Goal: Information Seeking & Learning: Find specific fact

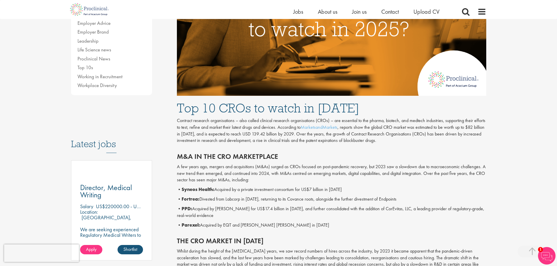
scroll to position [205, 0]
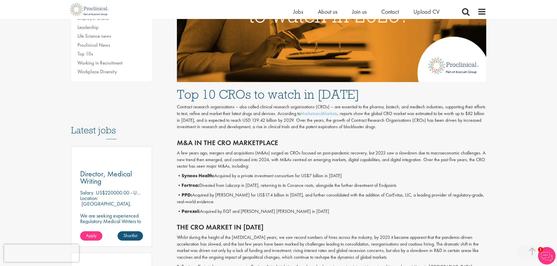
click at [194, 211] on b "Parexel:" at bounding box center [191, 211] width 18 height 6
copy b "Parexel"
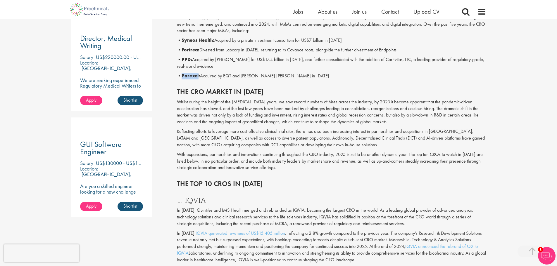
scroll to position [351, 0]
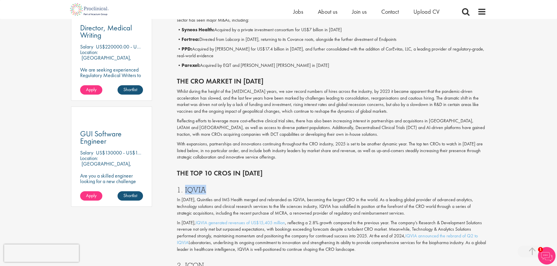
drag, startPoint x: 205, startPoint y: 190, endPoint x: 185, endPoint y: 190, distance: 19.9
click at [185, 190] on h3 "1. IQVIA" at bounding box center [331, 190] width 309 height 8
copy h3 "IQVIA"
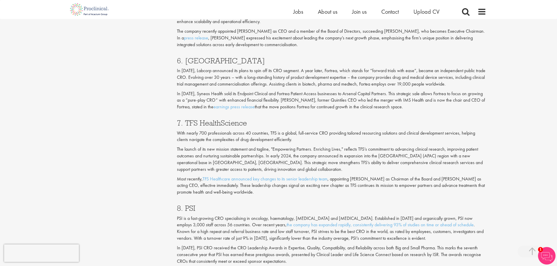
scroll to position [1053, 0]
drag, startPoint x: 247, startPoint y: 124, endPoint x: 187, endPoint y: 123, distance: 60.0
click at [187, 123] on h3 "7. TFS HealthScience" at bounding box center [331, 123] width 309 height 8
copy h3 "TFS HealthScience"
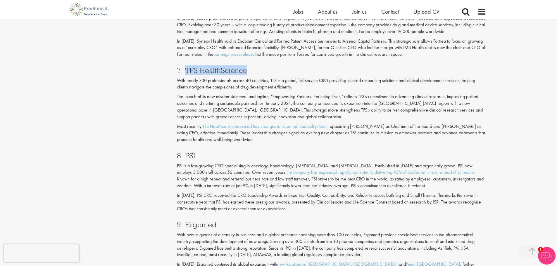
scroll to position [1111, 0]
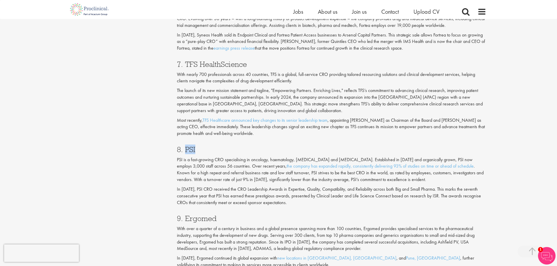
drag, startPoint x: 196, startPoint y: 149, endPoint x: 185, endPoint y: 149, distance: 10.8
click at [185, 149] on h3 "8. PSI" at bounding box center [331, 150] width 309 height 8
copy h3 "PSI"
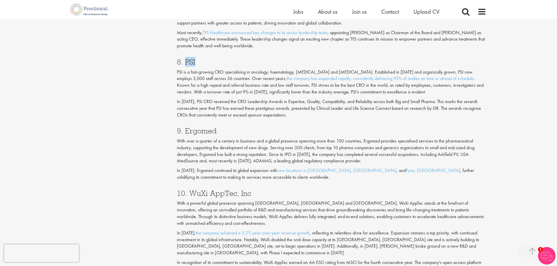
scroll to position [1228, 0]
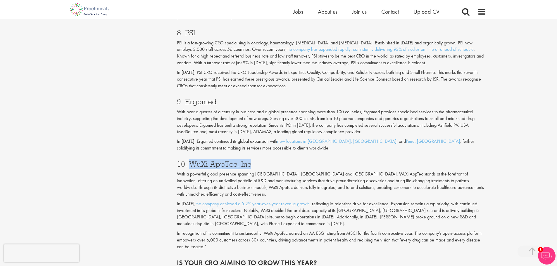
drag, startPoint x: 189, startPoint y: 164, endPoint x: 251, endPoint y: 165, distance: 61.7
click at [251, 165] on h3 "10. WuXi AppTec, Inc" at bounding box center [331, 165] width 309 height 8
copy h3 "WuXi AppTec, Inc"
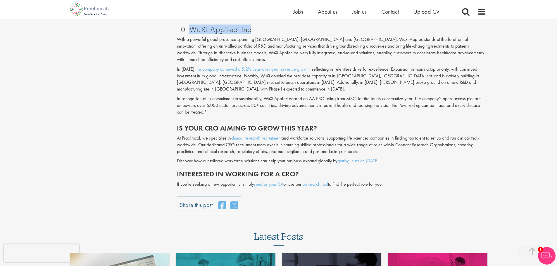
scroll to position [1374, 0]
